Goal: Entertainment & Leisure: Consume media (video, audio)

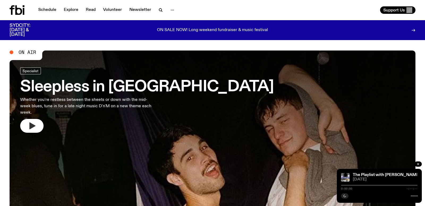
click at [37, 119] on button "button" at bounding box center [31, 126] width 23 height 14
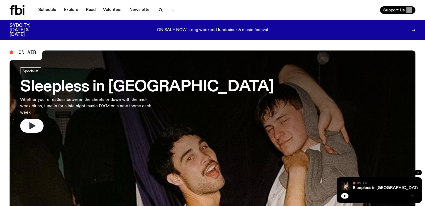
click at [29, 122] on icon "button" at bounding box center [32, 126] width 8 height 8
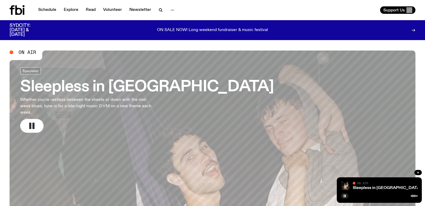
click at [61, 84] on h3 "Sleepless in [GEOGRAPHIC_DATA]" at bounding box center [147, 87] width 254 height 15
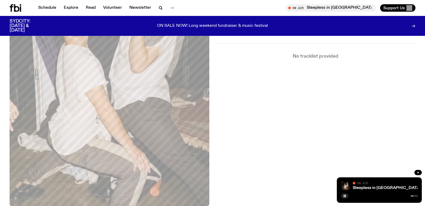
scroll to position [82, 0]
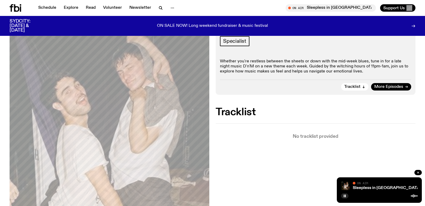
click at [251, 71] on p "Whether you're restless between the sheets or down with the mid-week blues, tun…" at bounding box center [315, 66] width 191 height 15
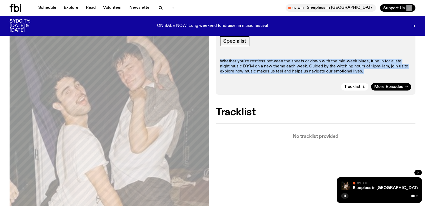
click at [247, 66] on p "Whether you're restless between the sheets or down with the mid-week blues, tun…" at bounding box center [315, 66] width 191 height 15
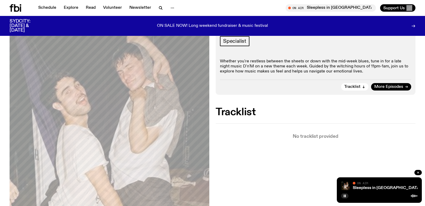
click at [247, 66] on p "Whether you're restless between the sheets or down with the mid-week blues, tun…" at bounding box center [315, 66] width 191 height 15
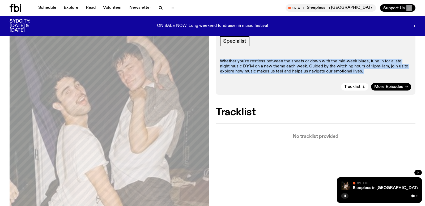
click at [242, 59] on p "Whether you're restless between the sheets or down with the mid-week blues, tun…" at bounding box center [315, 66] width 191 height 15
click at [239, 56] on div "Specialist Whether you're restless between the sheets or down with the mid-week…" at bounding box center [315, 55] width 191 height 39
